Goal: Task Accomplishment & Management: Check status

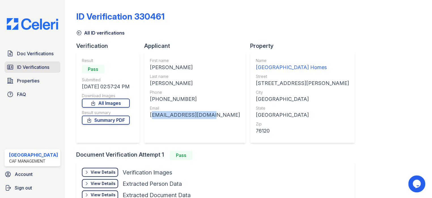
click at [35, 65] on span "ID Verifications" at bounding box center [33, 67] width 32 height 7
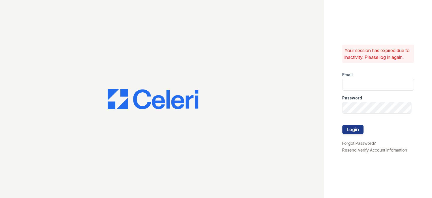
type input "prescottpark1@cafmanagement.com"
click at [350, 130] on button "Login" at bounding box center [352, 129] width 21 height 9
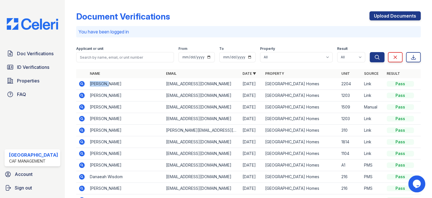
drag, startPoint x: 88, startPoint y: 83, endPoint x: 105, endPoint y: 86, distance: 17.2
click at [105, 86] on td "[PERSON_NAME]" at bounding box center [126, 84] width 76 height 12
copy td "[PERSON_NAME]"
click at [48, 51] on span "Doc Verifications" at bounding box center [35, 53] width 37 height 7
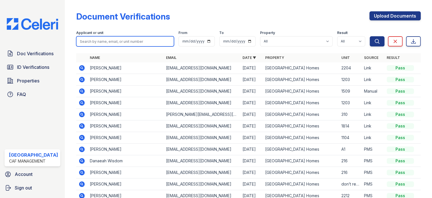
paste input "Suzanne"
type input "Suzanne"
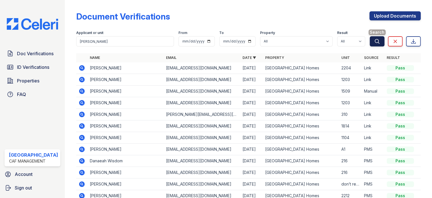
click at [374, 41] on icon "submit" at bounding box center [377, 42] width 6 height 6
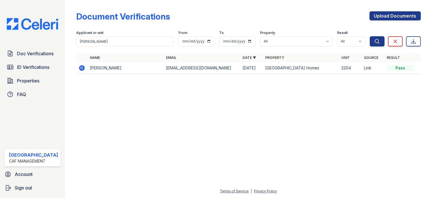
click at [79, 69] on icon at bounding box center [81, 68] width 7 height 7
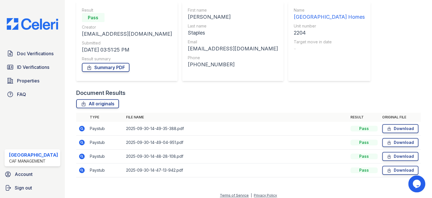
scroll to position [54, 0]
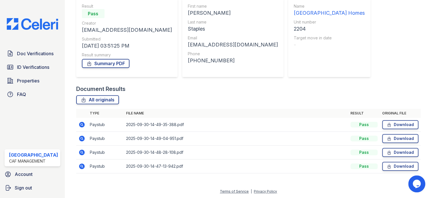
click at [81, 165] on icon at bounding box center [81, 165] width 1 height 1
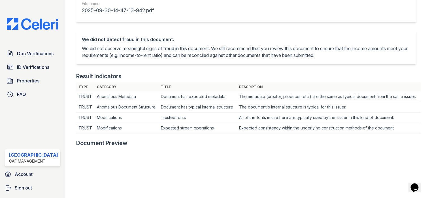
scroll to position [198, 0]
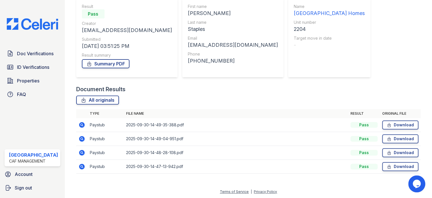
scroll to position [54, 0]
click at [79, 151] on icon at bounding box center [81, 152] width 7 height 7
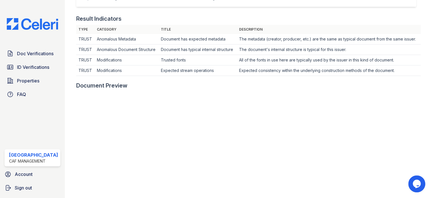
scroll to position [170, 0]
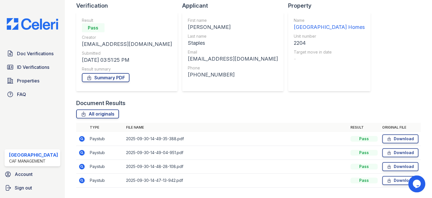
scroll to position [54, 0]
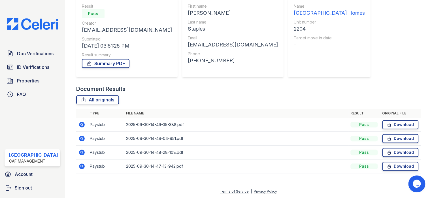
click at [81, 137] on icon at bounding box center [82, 139] width 6 height 6
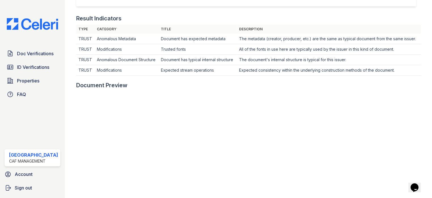
scroll to position [198, 0]
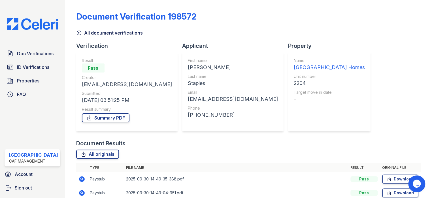
click at [79, 178] on icon at bounding box center [81, 179] width 7 height 7
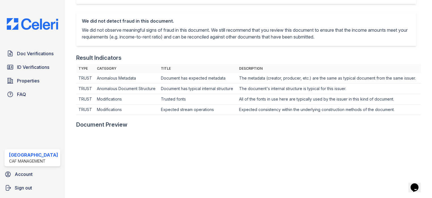
scroll to position [57, 0]
